Goal: Information Seeking & Learning: Learn about a topic

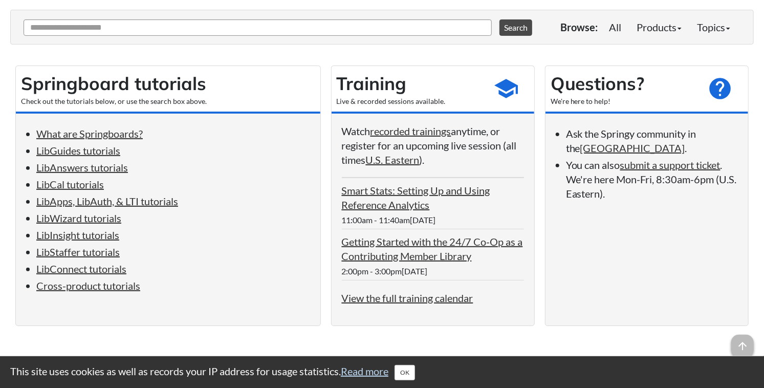
scroll to position [124, 0]
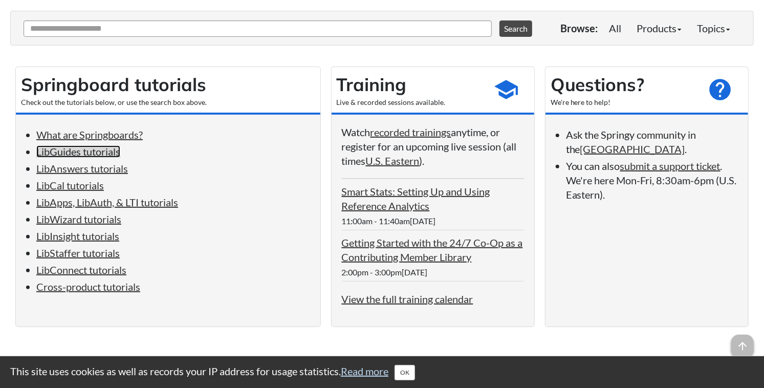
click at [77, 153] on link "LibGuides tutorials" at bounding box center [78, 151] width 84 height 12
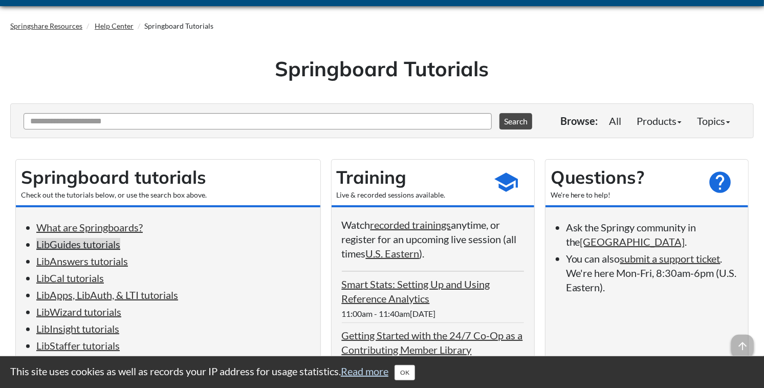
scroll to position [39, 0]
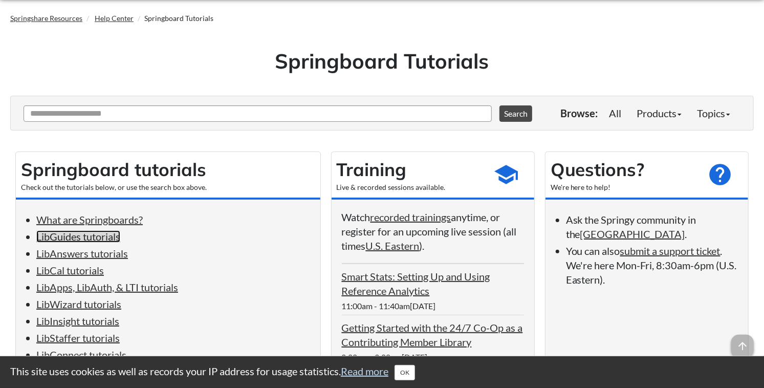
click at [92, 237] on link "LibGuides tutorials" at bounding box center [78, 236] width 84 height 12
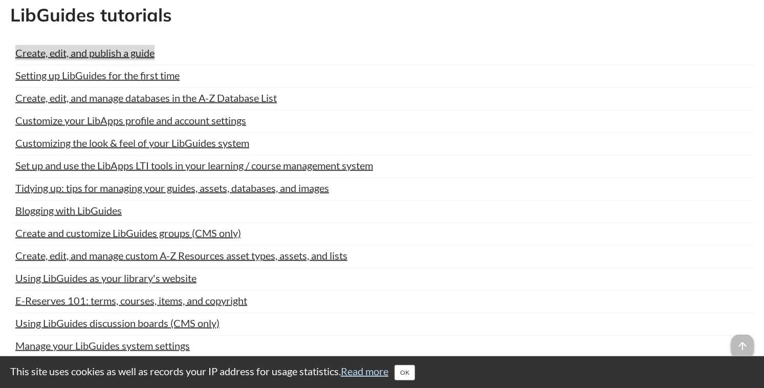
scroll to position [618, 0]
click at [111, 50] on link "Create, edit, and publish a guide" at bounding box center [84, 53] width 139 height 15
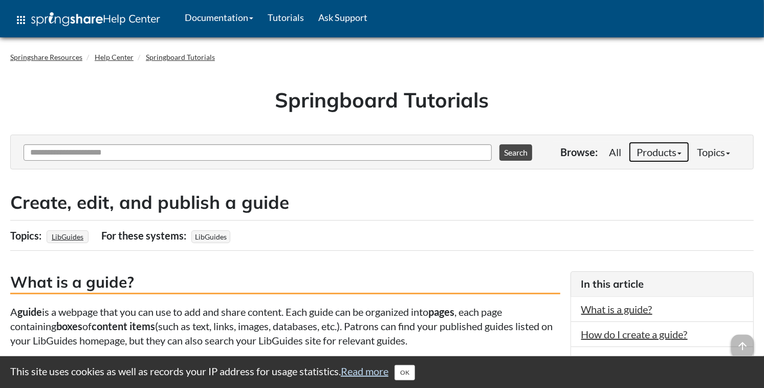
click at [667, 150] on link "Products" at bounding box center [659, 152] width 60 height 20
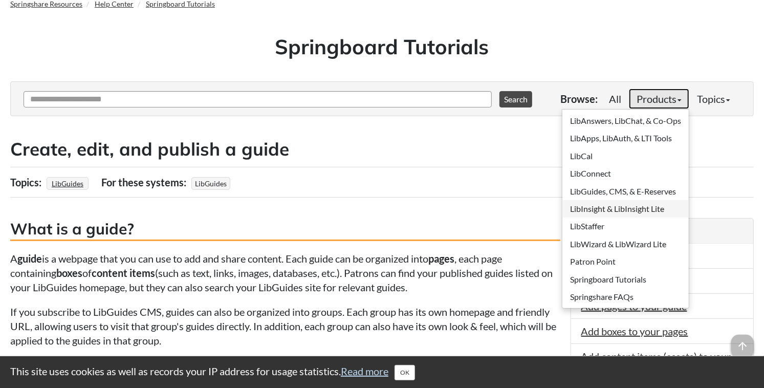
scroll to position [55, 0]
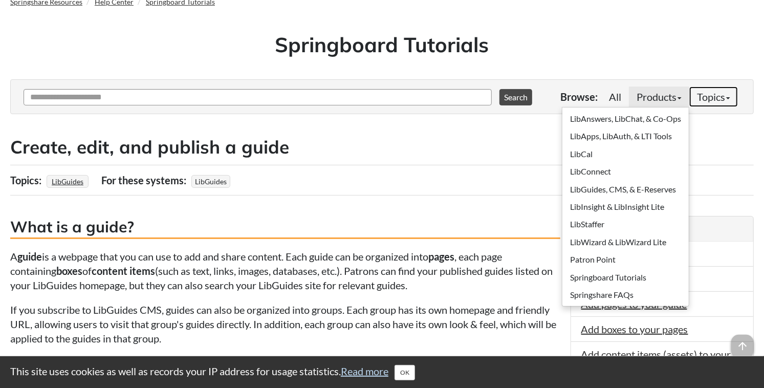
click at [726, 97] on b at bounding box center [728, 98] width 4 height 2
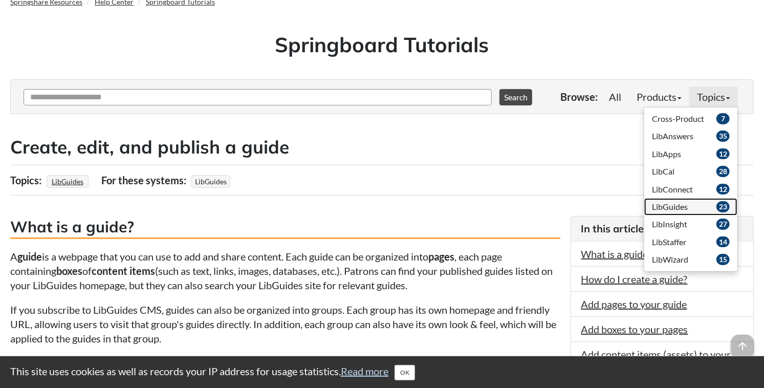
click at [677, 207] on span "LibGuides" at bounding box center [670, 207] width 36 height 10
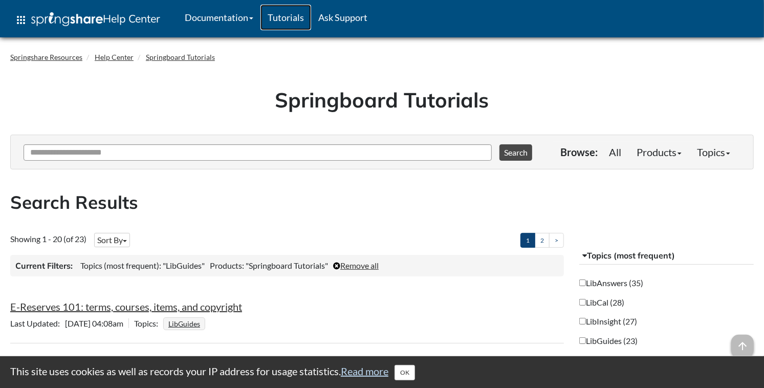
click at [286, 16] on link "Tutorials" at bounding box center [285, 18] width 51 height 26
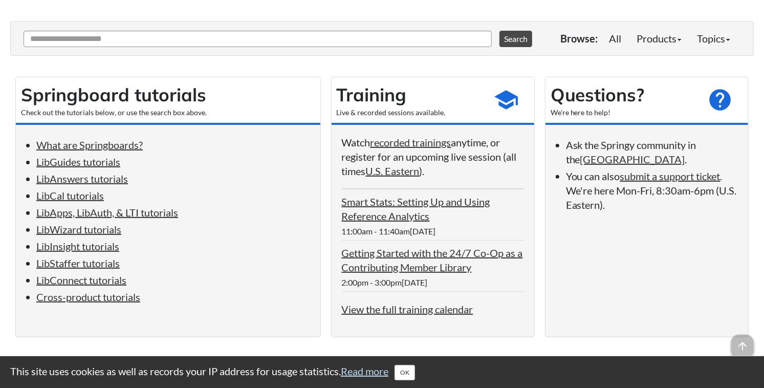
scroll to position [114, 0]
click at [412, 143] on link "recorded trainings" at bounding box center [410, 142] width 81 height 12
